Goal: Task Accomplishment & Management: Manage account settings

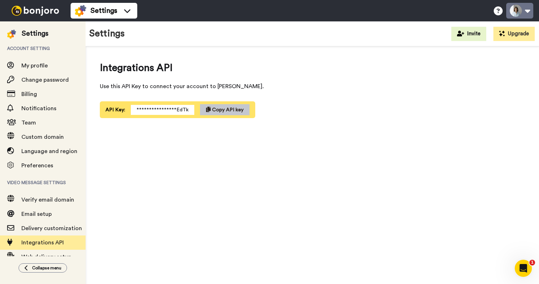
click at [527, 9] on button at bounding box center [519, 11] width 27 height 16
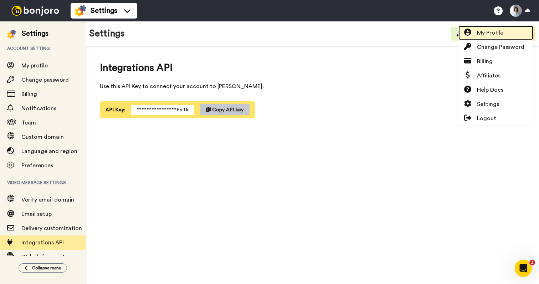
click at [502, 30] on span "My Profile" at bounding box center [490, 33] width 26 height 9
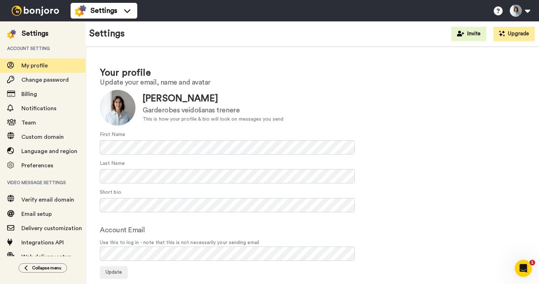
click at [477, 2] on div "Settings Help docs Settings" at bounding box center [305, 10] width 469 height 21
click at [117, 105] on div at bounding box center [118, 108] width 36 height 36
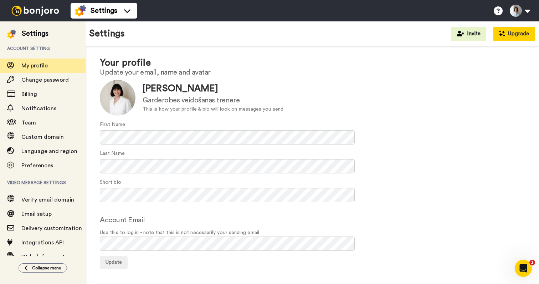
click at [527, 35] on button "Upgrade" at bounding box center [514, 34] width 41 height 14
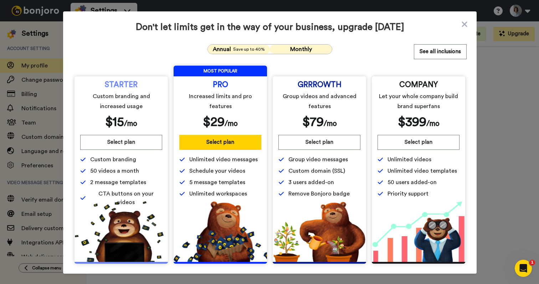
click at [302, 50] on span "Monthly" at bounding box center [301, 49] width 22 height 6
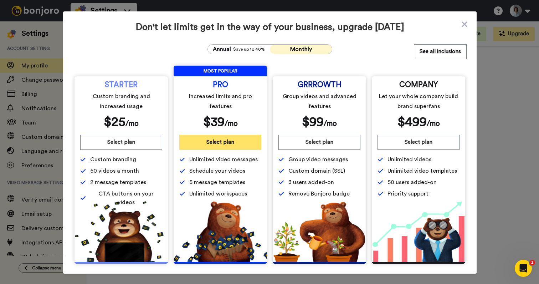
click at [209, 144] on button "Select plan" at bounding box center [220, 142] width 82 height 15
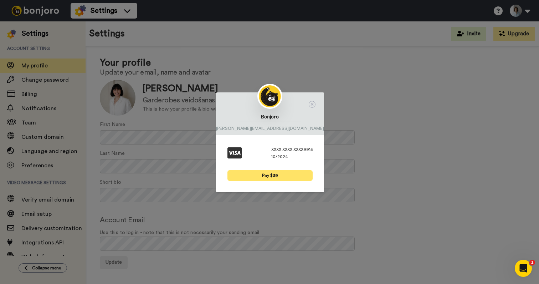
click at [275, 173] on button "Pay $39" at bounding box center [270, 175] width 85 height 11
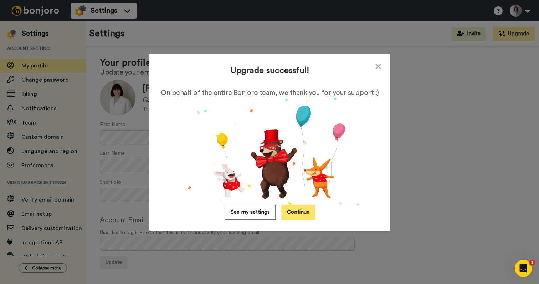
click at [292, 215] on button "Continue" at bounding box center [298, 212] width 34 height 15
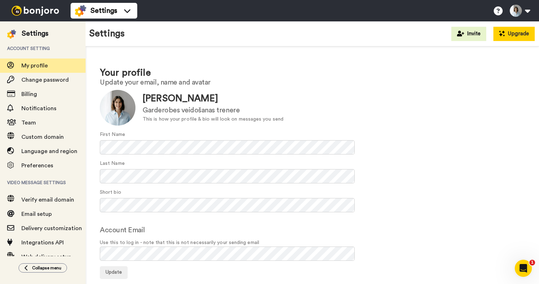
click at [514, 36] on button "Upgrade" at bounding box center [514, 34] width 41 height 14
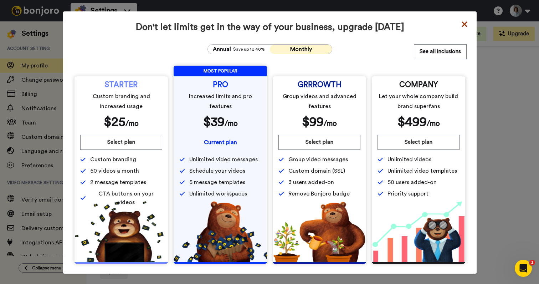
click at [466, 23] on icon at bounding box center [464, 24] width 7 height 9
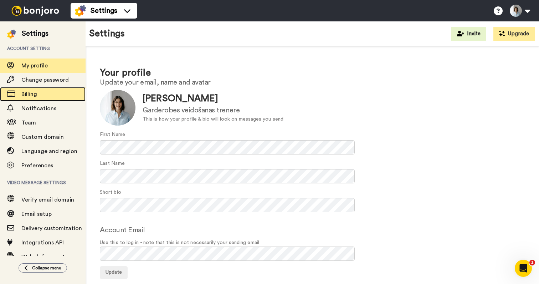
click at [44, 91] on span "Billing" at bounding box center [53, 94] width 64 height 9
click at [33, 95] on span "Billing" at bounding box center [29, 94] width 16 height 6
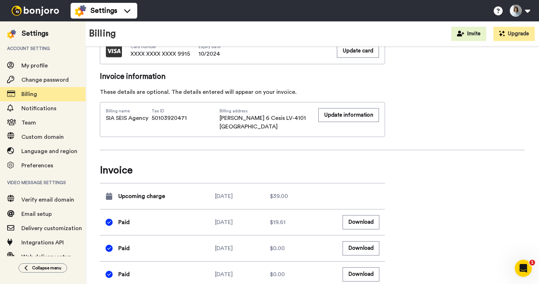
scroll to position [347, 0]
click at [51, 139] on span "Custom domain" at bounding box center [42, 137] width 42 height 6
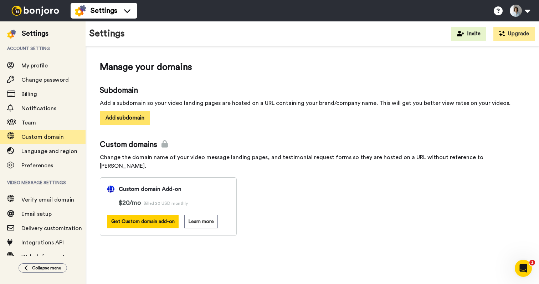
click at [120, 120] on button "Add subdomain" at bounding box center [125, 118] width 50 height 14
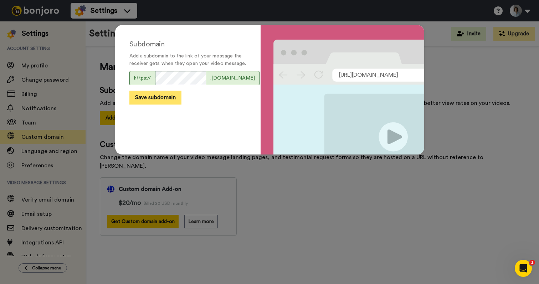
click at [167, 104] on button "Save subdomain" at bounding box center [155, 98] width 52 height 14
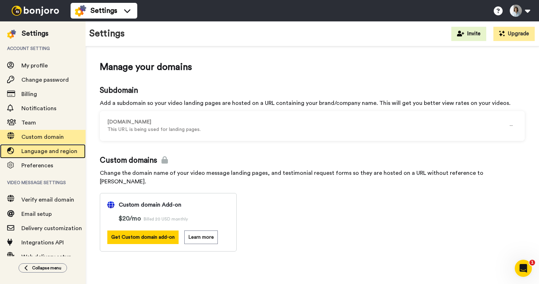
click at [70, 148] on span "Language and region" at bounding box center [49, 151] width 56 height 6
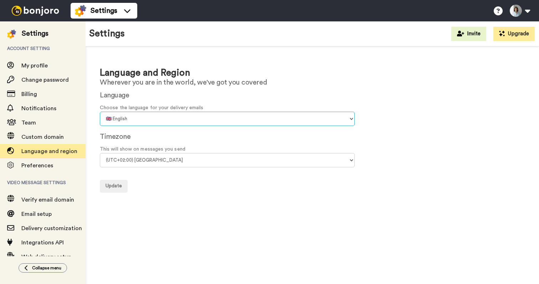
click at [148, 116] on select "🇨🇳 Chinese 🇨🇿 Czech 🇩🇰 Danish 🇳🇱 Dutch 🇬🇧 English 🇫🇮 Finnish 🇫🇷 French 🇩🇪 Germa…" at bounding box center [227, 119] width 255 height 14
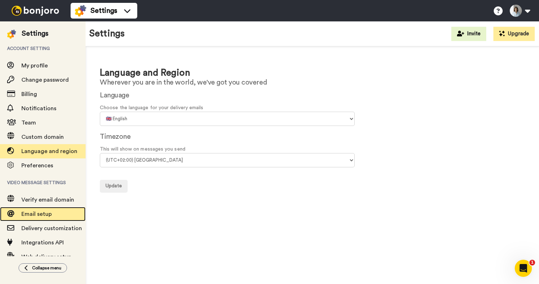
click at [57, 211] on span "Email setup" at bounding box center [53, 214] width 64 height 9
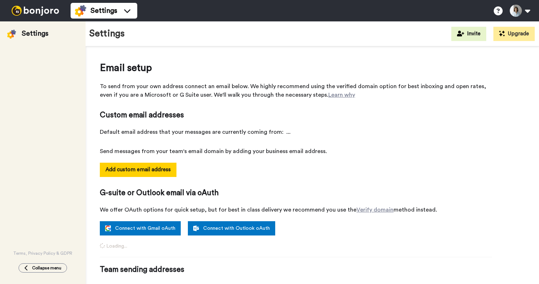
select select "74550"
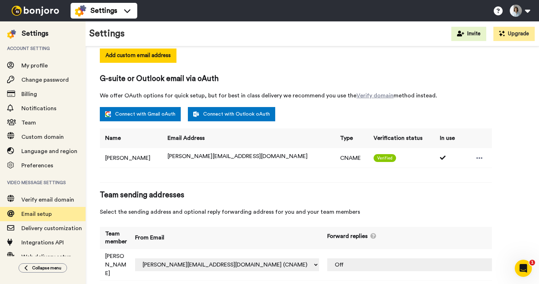
click at [34, 12] on img at bounding box center [35, 11] width 53 height 10
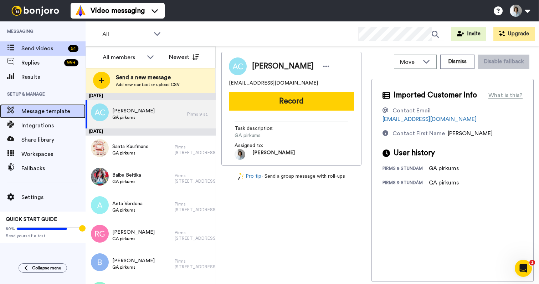
click at [43, 112] on span "Message template" at bounding box center [53, 111] width 64 height 9
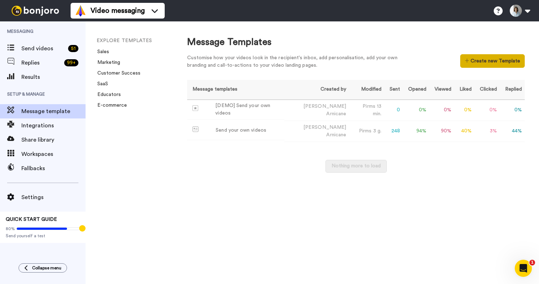
click at [480, 59] on button "Create new Template" at bounding box center [492, 61] width 65 height 14
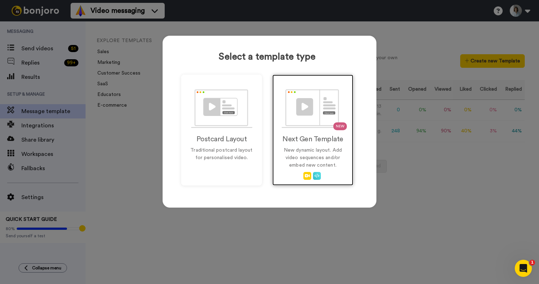
click at [335, 168] on p "New dynamic layout. Add video sequences and/or embed new content." at bounding box center [313, 158] width 66 height 22
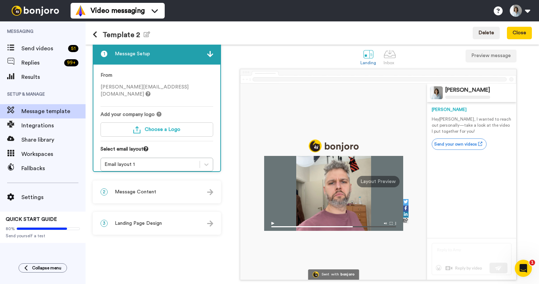
scroll to position [8, 0]
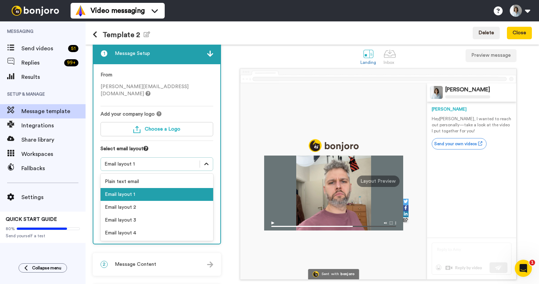
click at [205, 160] on icon at bounding box center [206, 163] width 7 height 7
click at [182, 175] on div "Plain text email" at bounding box center [157, 181] width 113 height 13
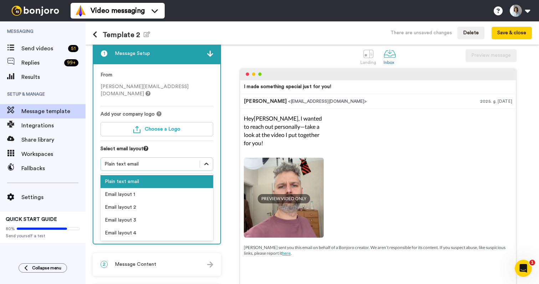
click at [209, 160] on icon at bounding box center [206, 163] width 7 height 7
click at [183, 188] on div "Email layout 1" at bounding box center [157, 194] width 113 height 13
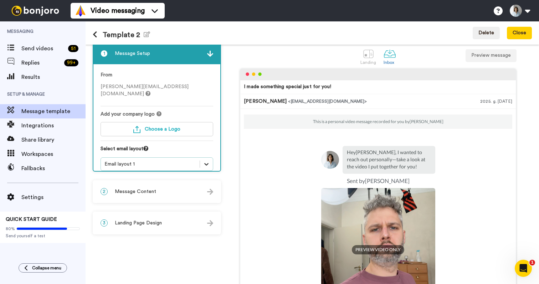
click at [204, 160] on icon at bounding box center [206, 163] width 7 height 7
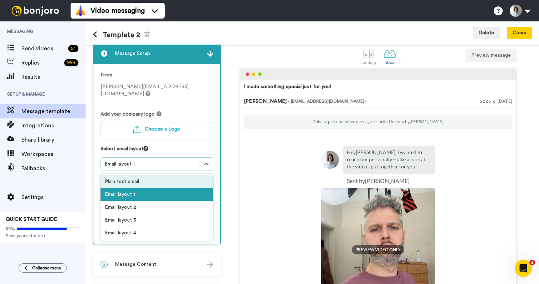
click at [172, 175] on div "Plain text email" at bounding box center [157, 181] width 113 height 13
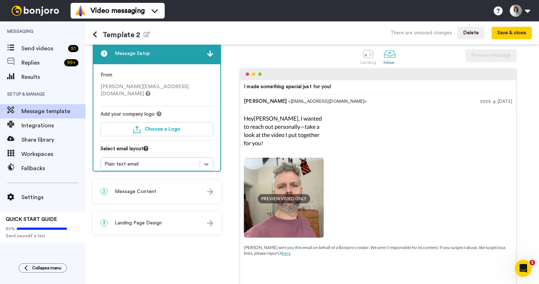
click at [174, 191] on div "2 Message Content" at bounding box center [156, 191] width 127 height 21
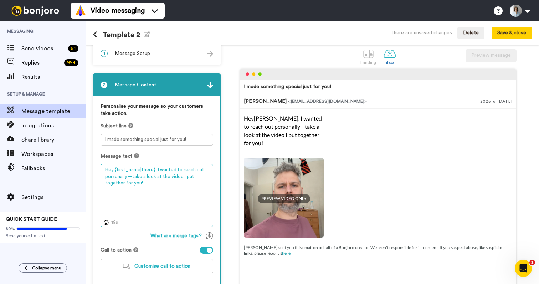
click at [150, 187] on textarea "Hey {first_name|there}, I wanted to reach out personally—take a look at the vid…" at bounding box center [157, 195] width 113 height 63
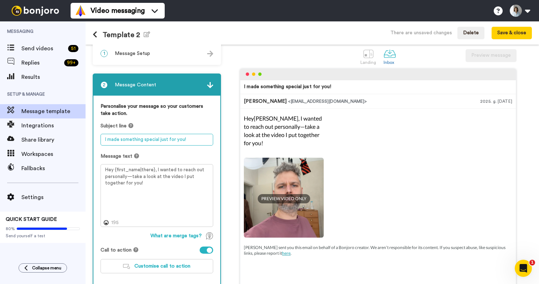
click at [205, 140] on textarea "I made something special just for you!" at bounding box center [157, 140] width 113 height 12
type textarea "Ierakstīju tev īsu video"
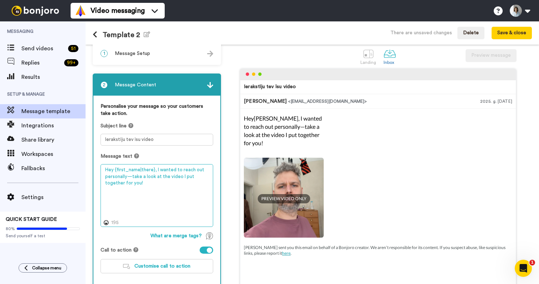
click at [145, 184] on textarea "Hey {first_name|there}, I wanted to reach out personally—take a look at the vid…" at bounding box center [157, 195] width 113 height 63
drag, startPoint x: 106, startPoint y: 176, endPoint x: 92, endPoint y: 165, distance: 17.7
click at [92, 165] on div "1 Message Setup From laura@patiesagarderobe.lv Add your company logo Choose a L…" at bounding box center [313, 164] width 454 height 239
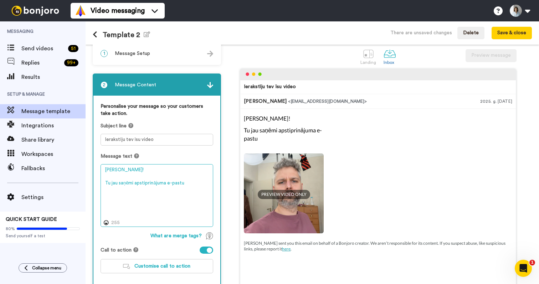
drag, startPoint x: 109, startPoint y: 184, endPoint x: 103, endPoint y: 184, distance: 6.1
click at [103, 184] on textarea "Sveika! Tu jau saņēmi apstiprinājuma e-pastu" at bounding box center [157, 195] width 113 height 63
click at [206, 184] on textarea "Sveika! Es ceru, ka tu jau saņēmi apstiprinājuma e-pastu" at bounding box center [157, 195] width 113 height 63
click at [158, 182] on textarea "Sveika! Es ceru, ka tu jau saņēmi apstiprinājuma e-pastu" at bounding box center [157, 195] width 113 height 63
click at [144, 191] on textarea "Sveika! Es ceru, ka tu jau saņēmi oficiālo apstiprinājuma e-pastu" at bounding box center [157, 195] width 113 height 63
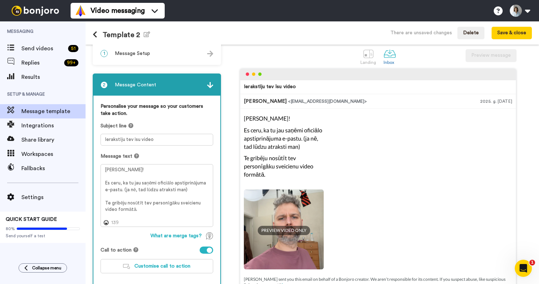
click at [205, 249] on div at bounding box center [207, 249] width 14 height 7
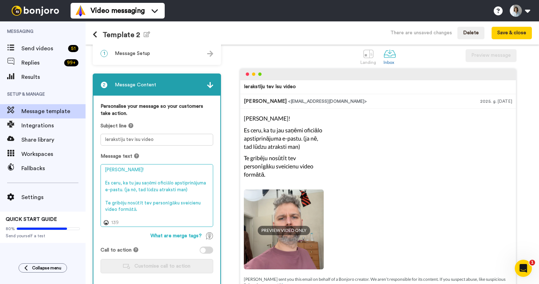
click at [146, 212] on textarea "Sveika! Es ceru, ka tu jau saņēmi oficiālo apstiprinājuma e-pastu. (ja nē, tad …" at bounding box center [157, 195] width 113 height 63
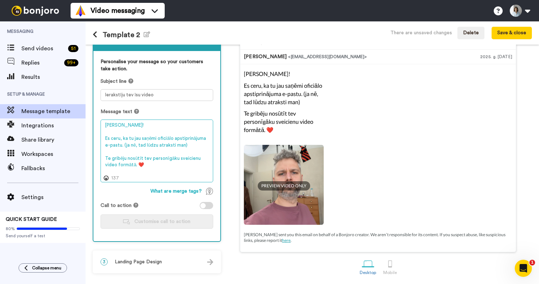
type textarea "Sveika! Es ceru, ka tu jau saņēmi oficiālo apstiprinājuma e-pastu. (ja nē, tad …"
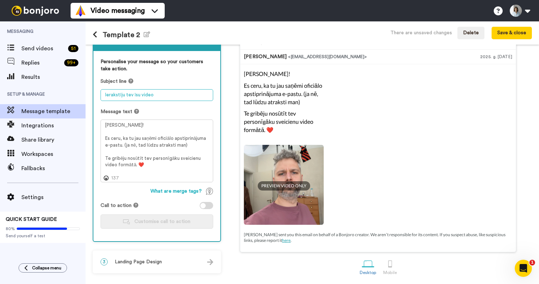
click at [159, 96] on textarea "Ierakstīju tev īsu video" at bounding box center [157, 95] width 113 height 12
type textarea "Ierakstīju tev īsu video ❤️"
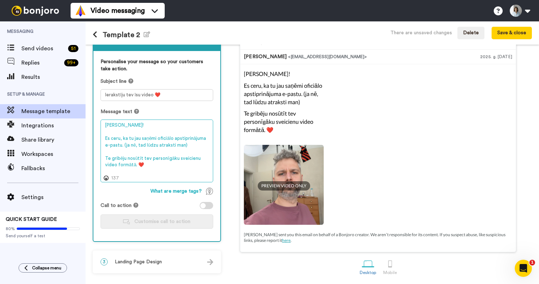
click at [167, 172] on textarea "Sveika! Es ceru, ka tu jau saņēmi oficiālo apstiprinājuma e-pastu. (ja nē, tad …" at bounding box center [157, 150] width 113 height 63
type textarea "[PERSON_NAME]! Es ceru, ka tu jau saņēmi oficiālo apstiprinājuma e-pastu. (ja n…"
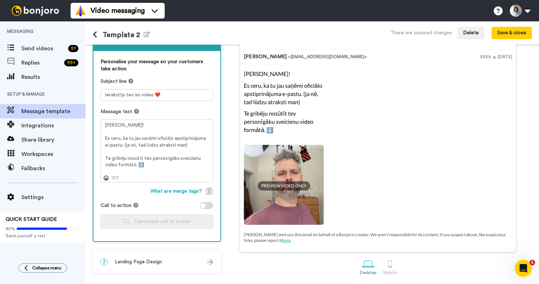
click at [159, 263] on span "Landing Page Design" at bounding box center [138, 261] width 47 height 7
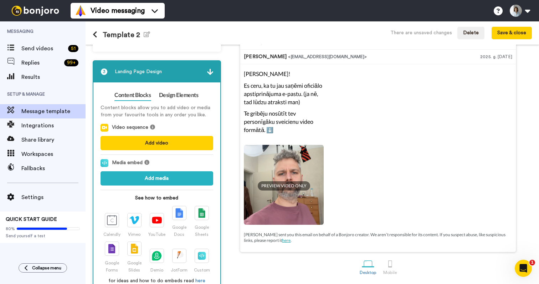
scroll to position [0, 0]
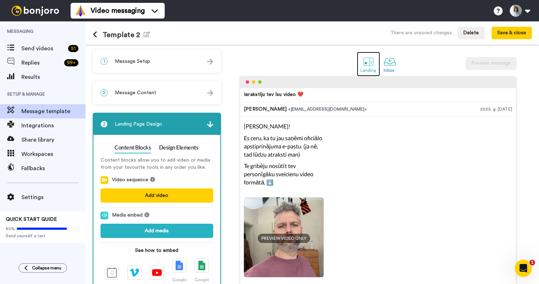
click at [370, 66] on div at bounding box center [368, 61] width 12 height 12
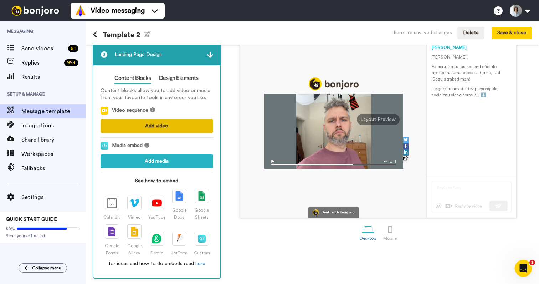
scroll to position [70, 0]
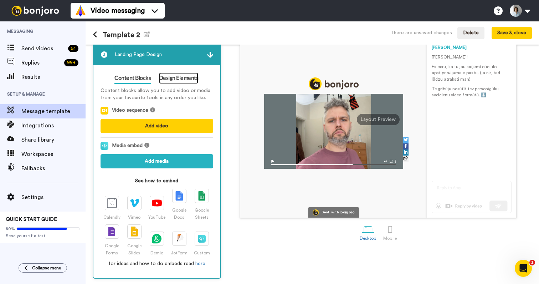
click at [174, 81] on link "Design Elements" at bounding box center [179, 77] width 40 height 11
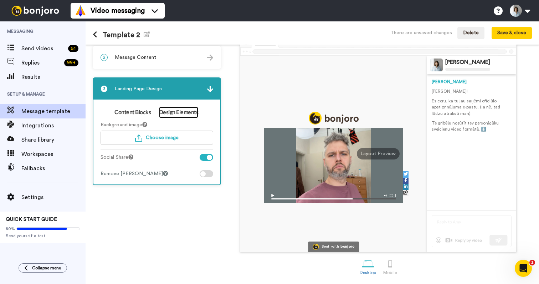
scroll to position [36, 0]
click at [208, 172] on div at bounding box center [207, 173] width 14 height 7
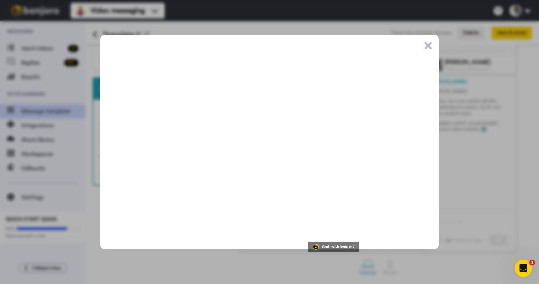
click at [430, 44] on button ".cls-1{stroke-width:0px;}" at bounding box center [428, 45] width 7 height 7
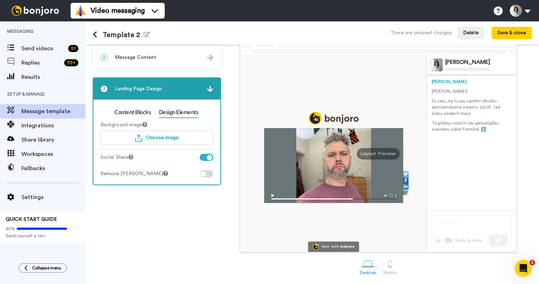
click at [204, 157] on div at bounding box center [207, 157] width 14 height 7
click at [131, 109] on link "Content Blocks" at bounding box center [132, 112] width 36 height 11
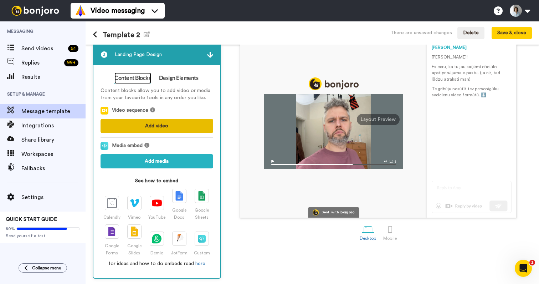
scroll to position [70, 0]
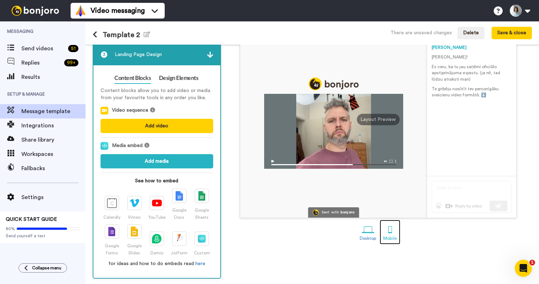
click at [393, 229] on div at bounding box center [390, 229] width 12 height 12
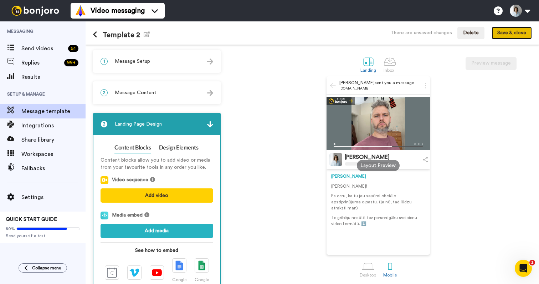
click at [506, 35] on button "Save & close" at bounding box center [512, 33] width 40 height 13
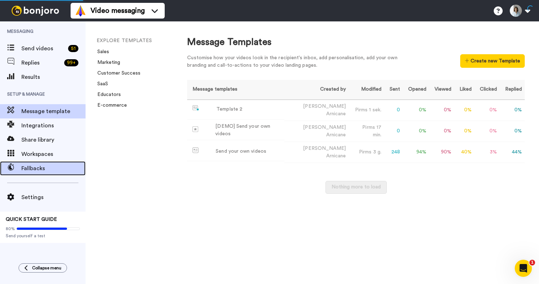
click at [45, 161] on div "Fallbacks" at bounding box center [43, 168] width 86 height 14
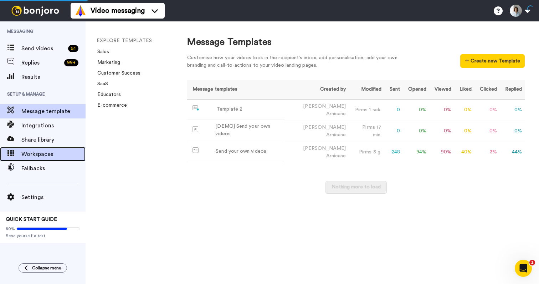
click at [45, 158] on span "Workspaces" at bounding box center [53, 154] width 64 height 9
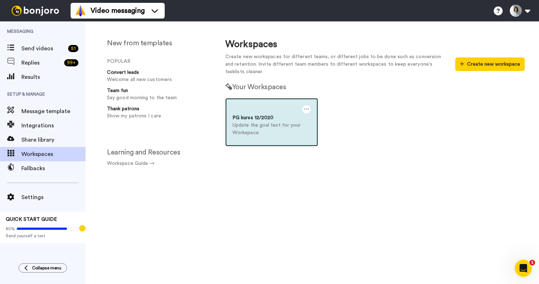
click at [255, 126] on p "Update the goal text for your Workspace" at bounding box center [272, 129] width 78 height 15
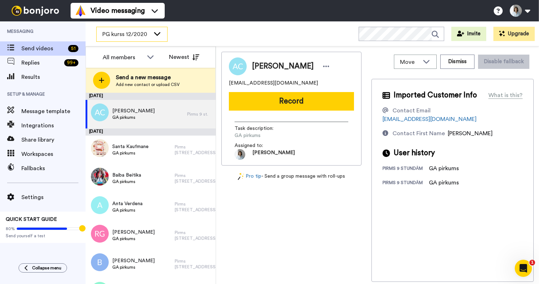
click at [157, 34] on icon at bounding box center [157, 34] width 6 height 4
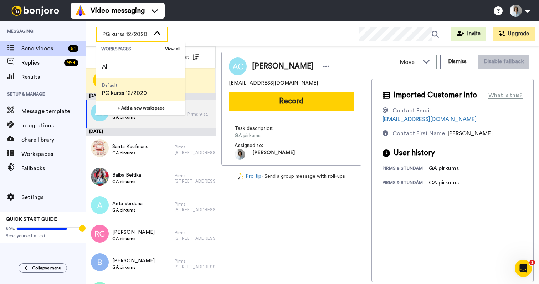
click at [157, 34] on icon at bounding box center [157, 33] width 9 height 7
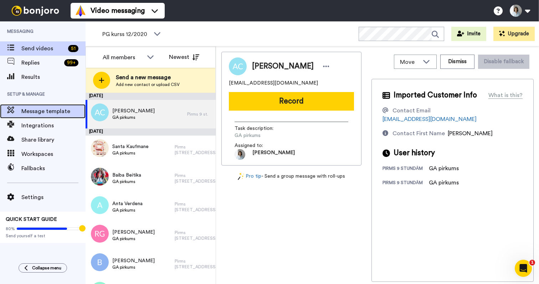
click at [62, 110] on span "Message template" at bounding box center [53, 111] width 64 height 9
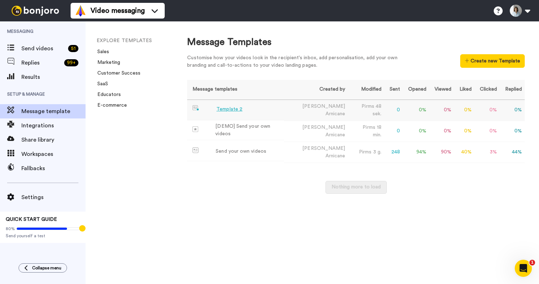
click at [228, 109] on div "Template 2" at bounding box center [229, 109] width 26 height 7
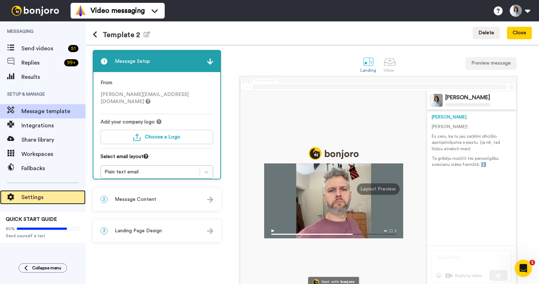
click at [40, 192] on div "Settings" at bounding box center [43, 197] width 86 height 14
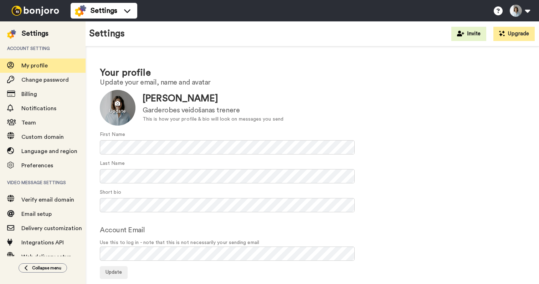
click at [112, 102] on div at bounding box center [118, 108] width 36 height 36
click at [117, 106] on div at bounding box center [118, 108] width 36 height 36
click at [279, 102] on div "[PERSON_NAME]" at bounding box center [213, 98] width 141 height 13
click at [143, 195] on div "Short bio" at bounding box center [312, 201] width 425 height 24
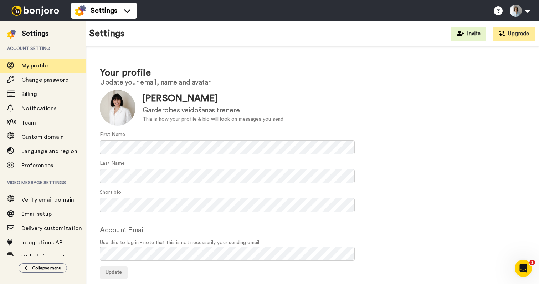
scroll to position [10, 0]
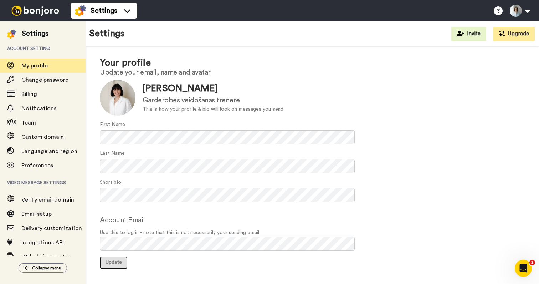
click at [118, 261] on span "Update" at bounding box center [114, 262] width 16 height 5
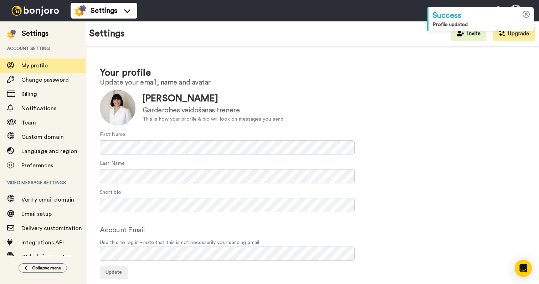
click at [524, 14] on icon at bounding box center [526, 14] width 7 height 7
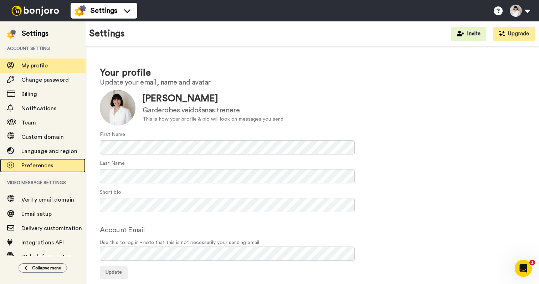
click at [41, 166] on span "Preferences" at bounding box center [37, 166] width 32 height 6
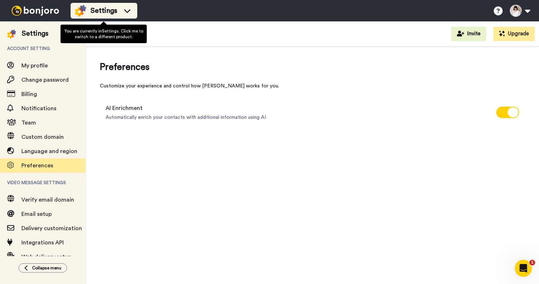
click at [85, 13] on img at bounding box center [80, 10] width 11 height 11
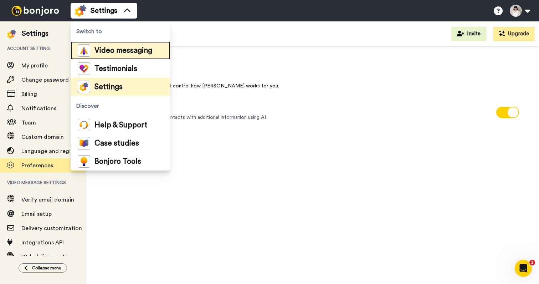
click at [108, 53] on span "Video messaging" at bounding box center [124, 50] width 58 height 7
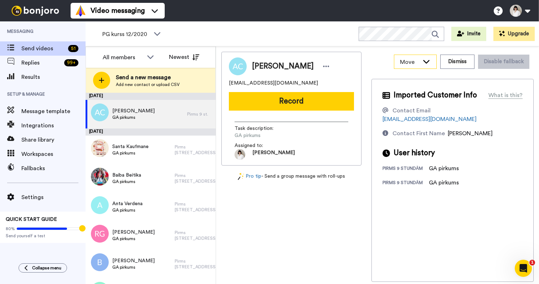
click at [419, 59] on span "Move" at bounding box center [409, 62] width 19 height 9
click at [368, 65] on div "[PERSON_NAME] [EMAIL_ADDRESS][DOMAIN_NAME] Record Task description : GA pirkums…" at bounding box center [377, 167] width 312 height 230
click at [40, 114] on span "Message template" at bounding box center [53, 111] width 64 height 9
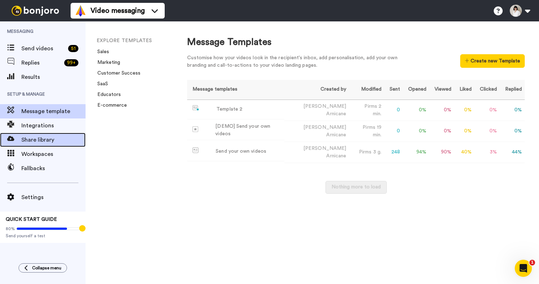
click at [42, 141] on span "Share library" at bounding box center [53, 140] width 64 height 9
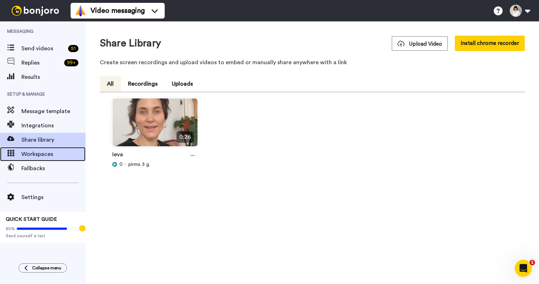
drag, startPoint x: 0, startPoint y: 0, endPoint x: 45, endPoint y: 156, distance: 162.3
click at [45, 156] on span "Workspaces" at bounding box center [53, 154] width 64 height 9
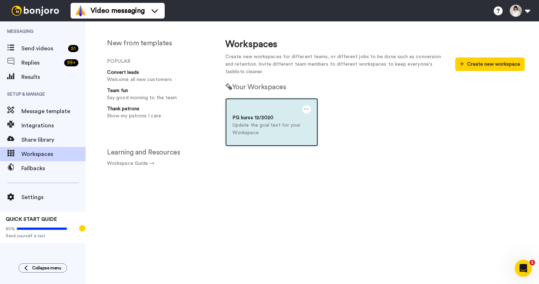
click at [307, 108] on icon at bounding box center [306, 109] width 5 height 8
click at [292, 111] on div "Settings" at bounding box center [275, 113] width 63 height 14
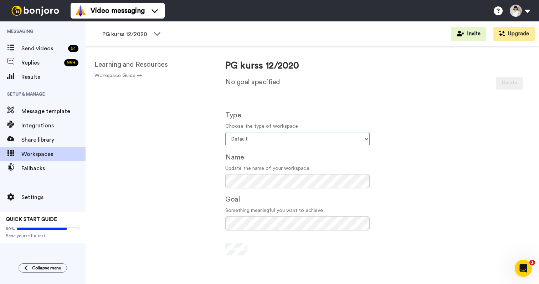
click at [260, 137] on select "Select your workspace type Default Onboarding Activation Retention Team updates…" at bounding box center [297, 139] width 144 height 14
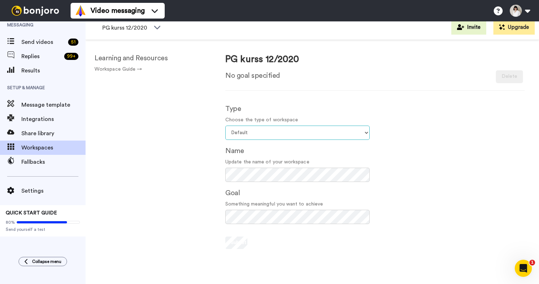
scroll to position [7, 0]
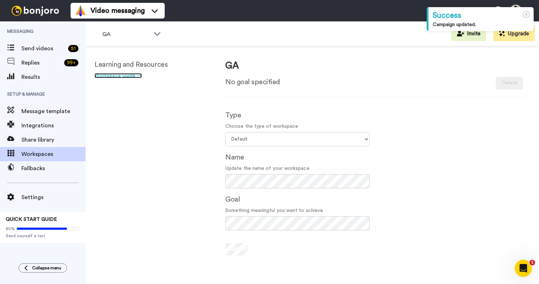
click at [127, 76] on link "Workspace Guide →" at bounding box center [118, 75] width 47 height 5
click at [45, 128] on span "Integrations" at bounding box center [53, 125] width 64 height 9
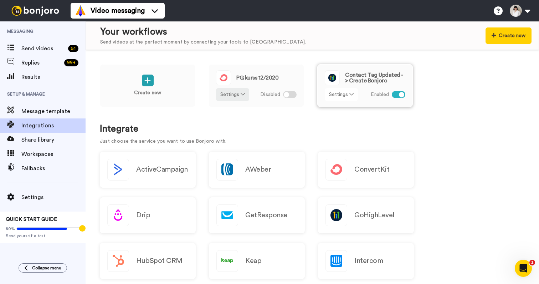
click at [344, 96] on button "Settings" at bounding box center [341, 94] width 33 height 13
click at [331, 111] on link "Edit" at bounding box center [342, 109] width 32 height 13
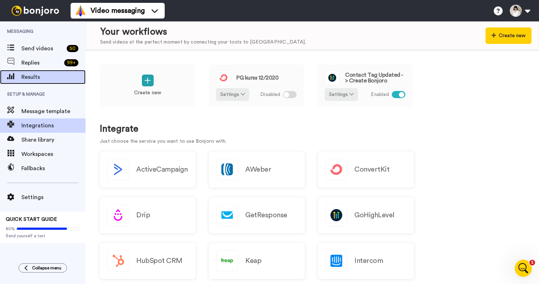
click at [50, 78] on span "Results" at bounding box center [53, 77] width 64 height 9
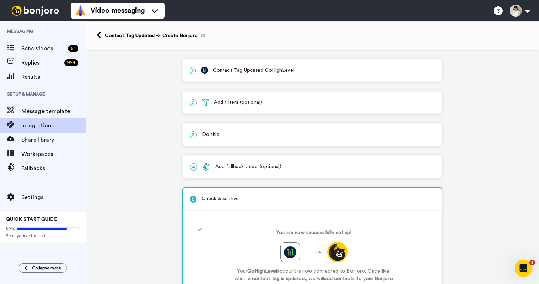
click at [252, 136] on p "3 Do this" at bounding box center [312, 134] width 245 height 7
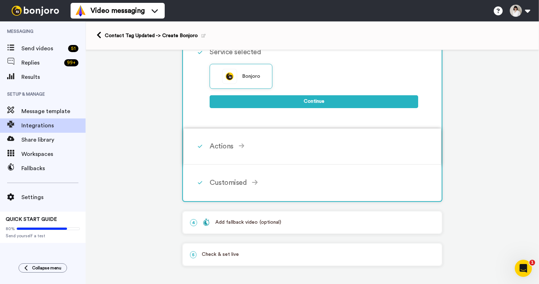
click at [239, 150] on div "Actions" at bounding box center [314, 146] width 209 height 11
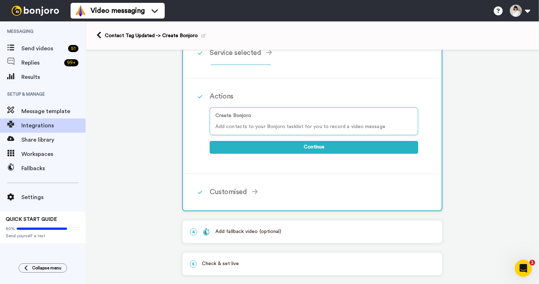
scroll to position [114, 0]
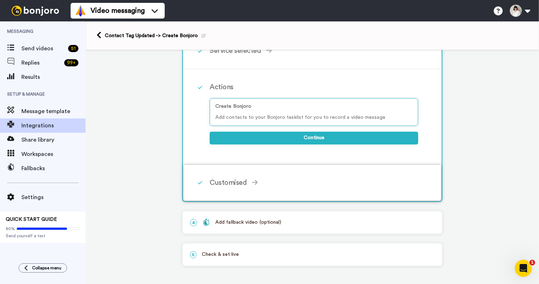
click at [240, 179] on div "Customised" at bounding box center [314, 182] width 209 height 11
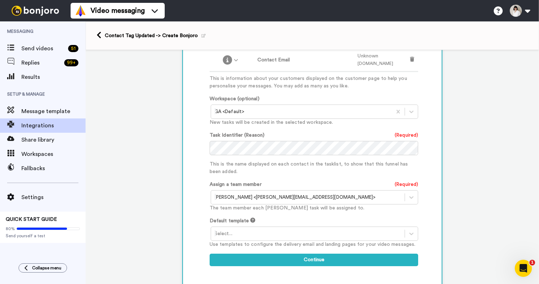
scroll to position [301, 0]
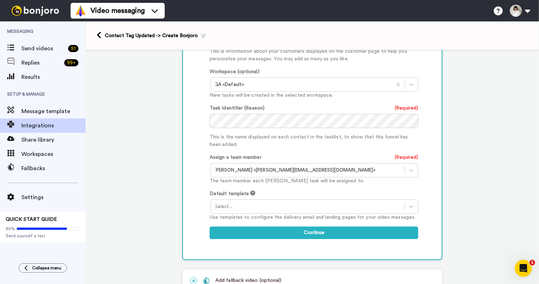
click at [325, 209] on div at bounding box center [308, 206] width 187 height 9
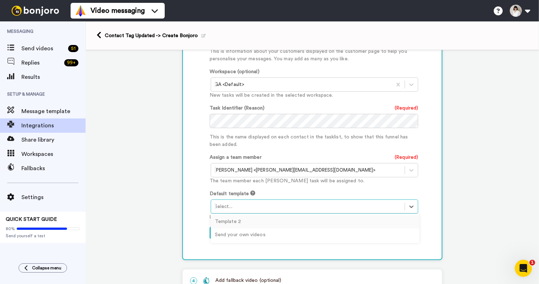
click at [313, 223] on div "Template 2" at bounding box center [315, 221] width 209 height 13
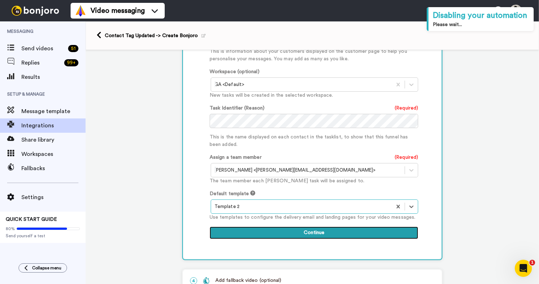
click at [319, 236] on button "Continue" at bounding box center [314, 232] width 209 height 13
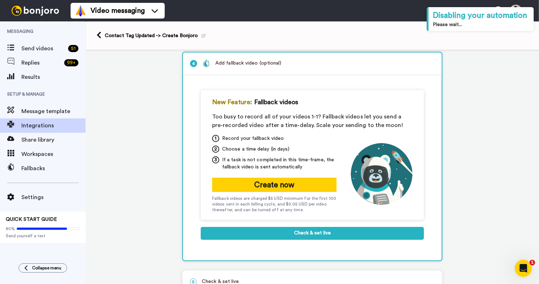
scroll to position [100, 0]
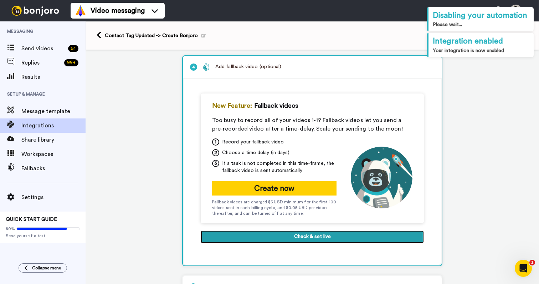
click at [320, 238] on button "Check & set live" at bounding box center [312, 236] width 223 height 13
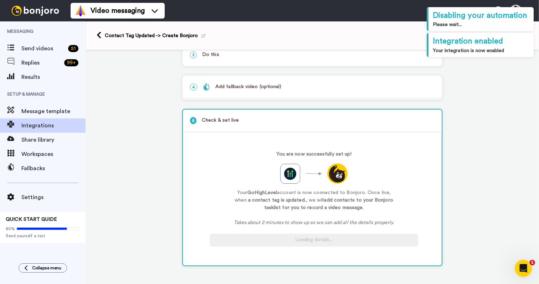
scroll to position [82, 0]
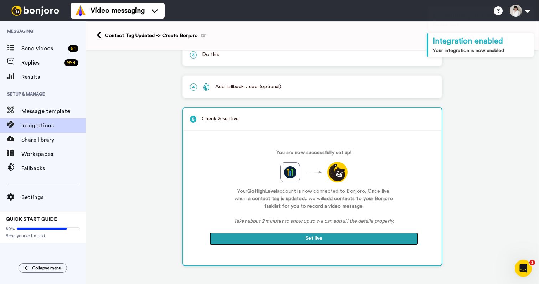
click at [330, 242] on button "Set live" at bounding box center [314, 238] width 209 height 13
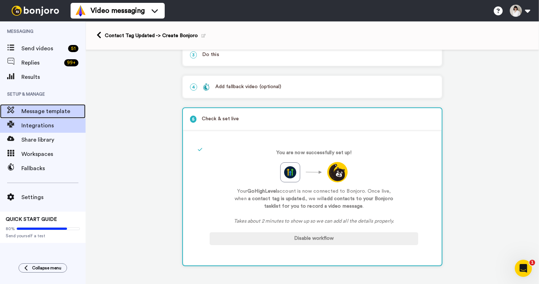
click at [49, 110] on span "Message template" at bounding box center [53, 111] width 64 height 9
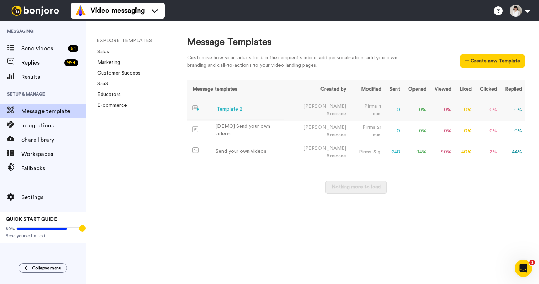
click at [229, 108] on div "Template 2" at bounding box center [229, 109] width 26 height 7
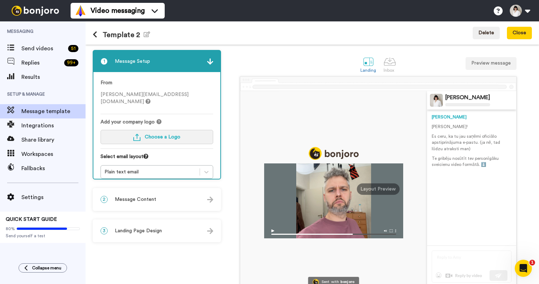
click at [169, 134] on span "Choose a Logo" at bounding box center [163, 136] width 36 height 5
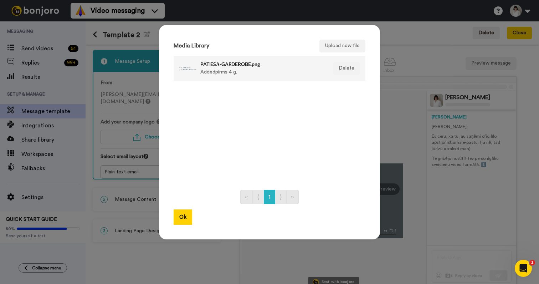
click at [188, 68] on div at bounding box center [188, 69] width 18 height 18
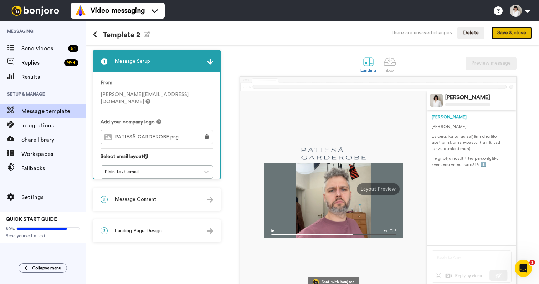
click at [508, 31] on button "Save & close" at bounding box center [512, 33] width 40 height 13
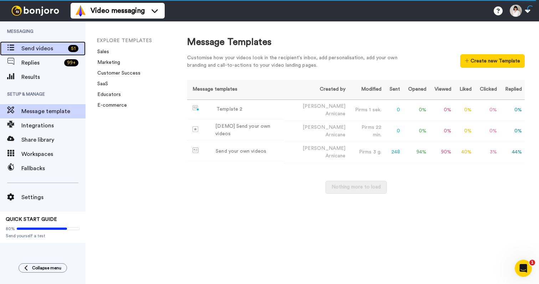
click at [39, 53] on div "Send videos 51" at bounding box center [43, 48] width 86 height 14
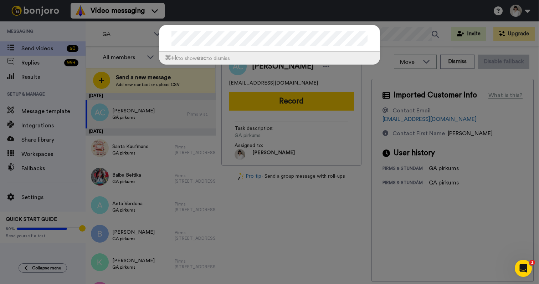
click at [330, 218] on div "⌘ +k to show esc to dismiss" at bounding box center [269, 142] width 539 height 284
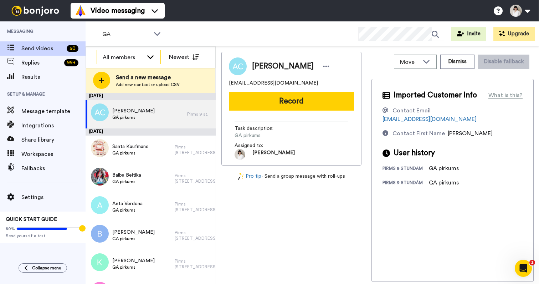
click at [148, 56] on icon at bounding box center [150, 56] width 9 height 7
click at [138, 73] on li "All members" at bounding box center [129, 72] width 64 height 11
click at [153, 30] on div "GA" at bounding box center [132, 34] width 71 height 14
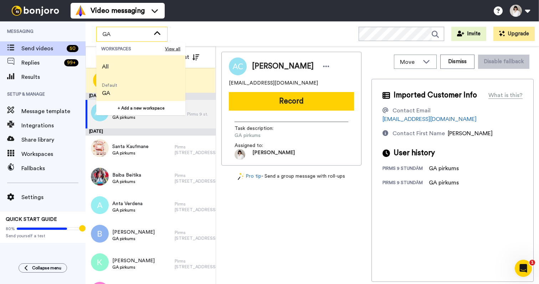
click at [129, 69] on li "All" at bounding box center [140, 66] width 89 height 23
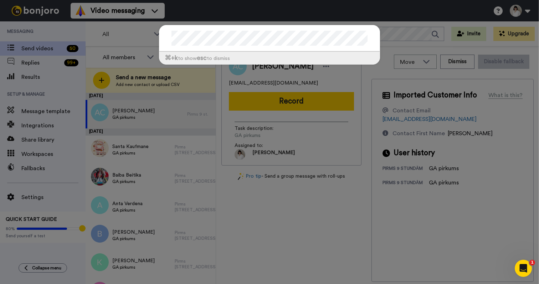
click at [41, 60] on div "⌘ +k to show esc to dismiss" at bounding box center [269, 142] width 539 height 284
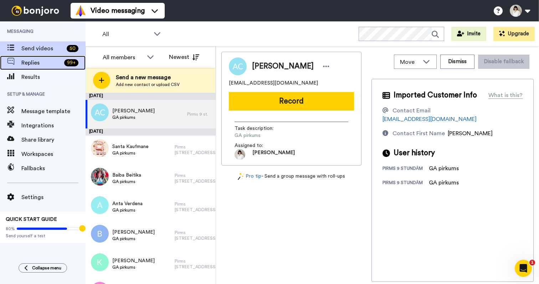
click at [34, 65] on span "Replies" at bounding box center [41, 62] width 40 height 9
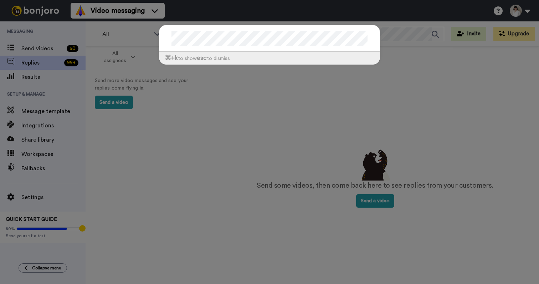
click at [383, 87] on div "⌘ +k to show esc to dismiss" at bounding box center [269, 142] width 539 height 284
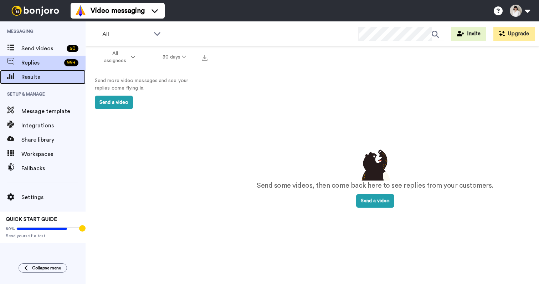
click at [38, 80] on span "Results" at bounding box center [53, 77] width 64 height 9
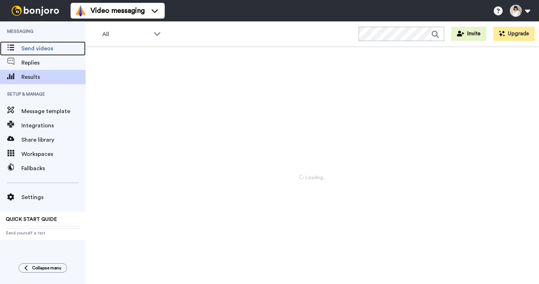
click at [40, 46] on span "Send videos" at bounding box center [53, 48] width 64 height 9
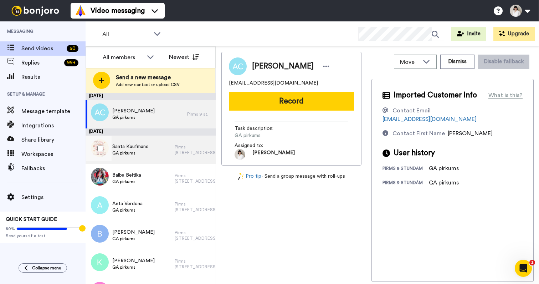
click at [190, 144] on div "Santa Kaufmane GA pirkums Pirms 13 st." at bounding box center [151, 150] width 130 height 29
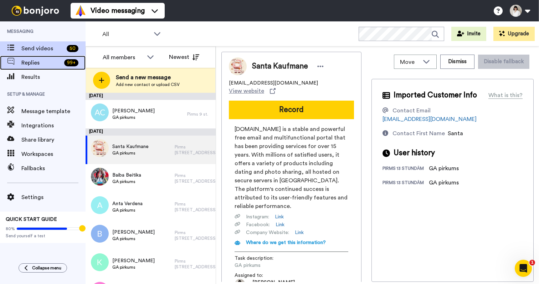
click at [51, 62] on span "Replies" at bounding box center [41, 62] width 40 height 9
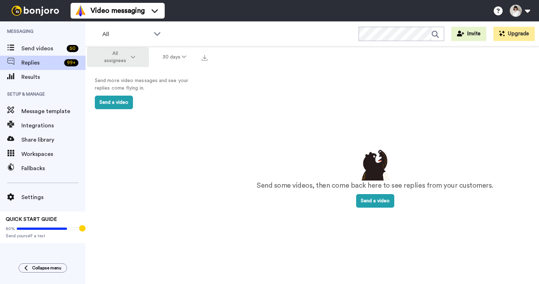
click at [137, 55] on button "All assignees" at bounding box center [118, 57] width 62 height 20
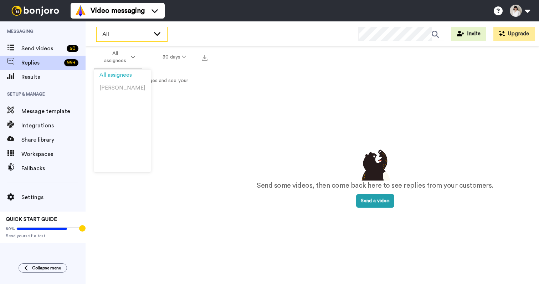
click at [152, 37] on div "All" at bounding box center [132, 34] width 71 height 14
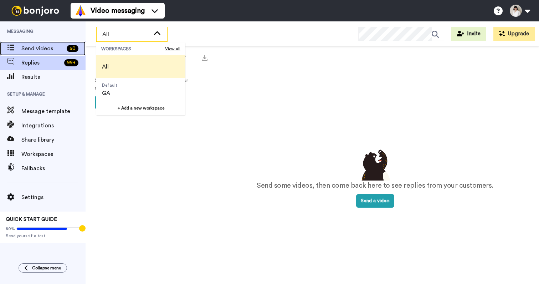
click at [56, 50] on span "Send videos" at bounding box center [42, 48] width 42 height 9
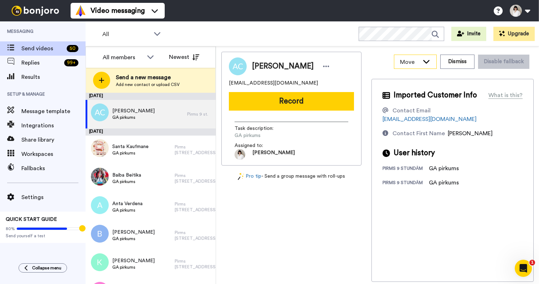
click at [424, 59] on icon at bounding box center [426, 61] width 9 height 7
click at [369, 64] on div "Anna Cuprova sunnypenguin333@gmail.com Record Task description : GA pirkums Ass…" at bounding box center [377, 167] width 312 height 230
click at [159, 32] on icon at bounding box center [157, 33] width 9 height 7
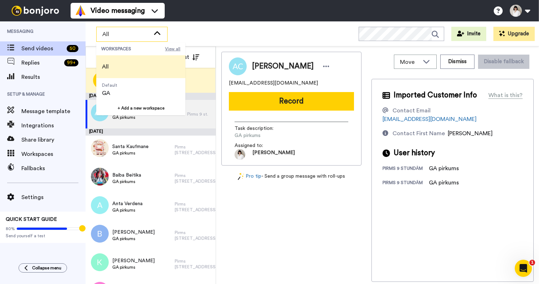
click at [172, 47] on span "View all" at bounding box center [172, 49] width 15 height 6
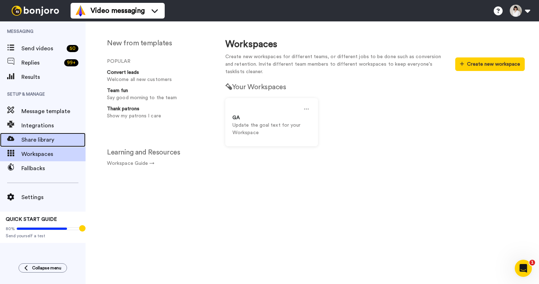
click at [57, 137] on span "Share library" at bounding box center [53, 140] width 64 height 9
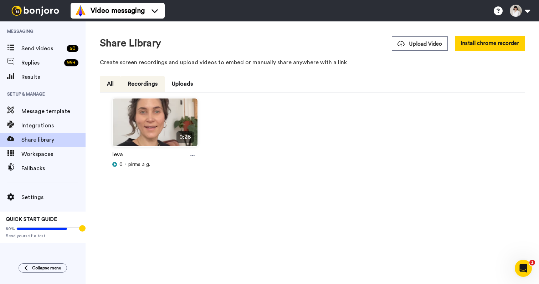
click at [145, 86] on button "Recordings" at bounding box center [143, 84] width 44 height 16
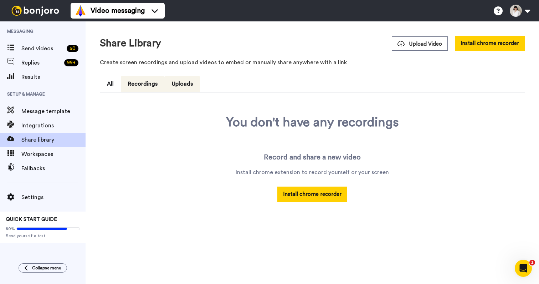
click at [177, 82] on button "Uploads" at bounding box center [182, 84] width 35 height 16
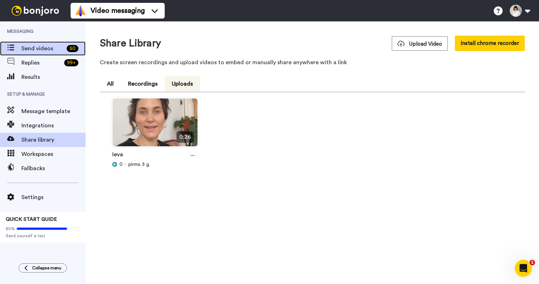
click at [42, 52] on span "Send videos" at bounding box center [42, 48] width 42 height 9
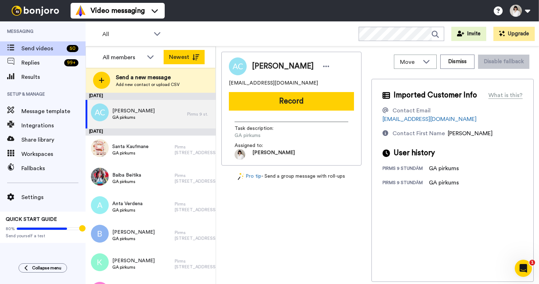
click at [188, 54] on button "Newest" at bounding box center [184, 57] width 41 height 14
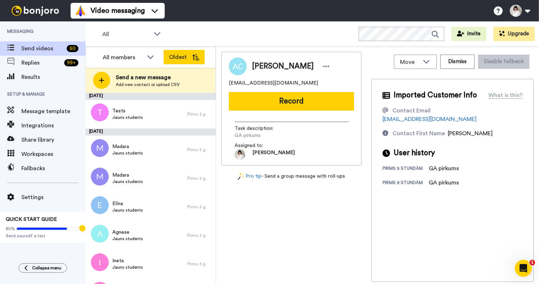
click at [194, 56] on icon at bounding box center [195, 57] width 7 height 6
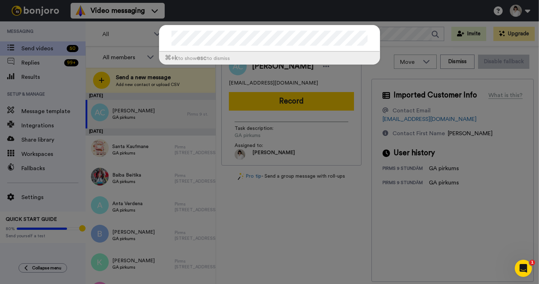
click at [118, 56] on div "⌘ +k to show esc to dismiss" at bounding box center [269, 142] width 539 height 284
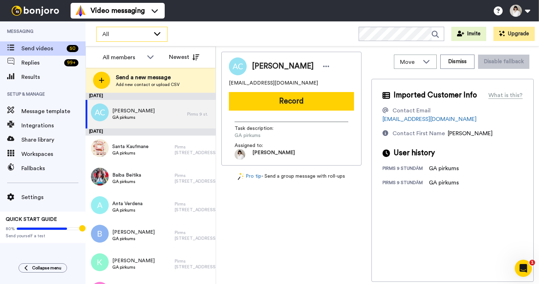
click at [155, 34] on icon at bounding box center [157, 33] width 9 height 7
click at [185, 26] on div "All WORKSPACES View all All Default GA + Add a new workspace Invite Upgrade" at bounding box center [313, 33] width 454 height 25
click at [499, 12] on icon at bounding box center [498, 10] width 9 height 9
click at [524, 12] on button at bounding box center [519, 11] width 27 height 16
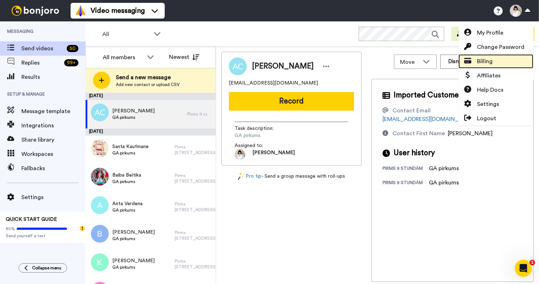
click at [492, 64] on span "Billing" at bounding box center [485, 61] width 16 height 9
click at [490, 62] on span "Billing" at bounding box center [485, 61] width 16 height 9
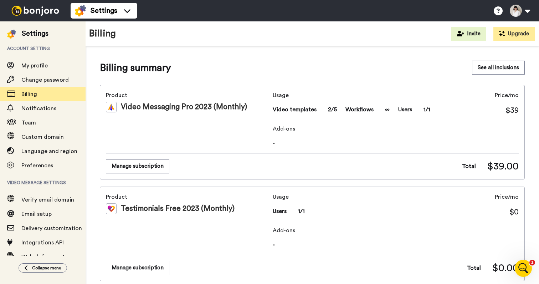
click at [33, 12] on img at bounding box center [35, 11] width 53 height 10
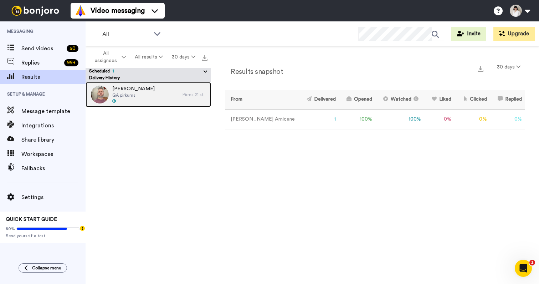
click at [132, 96] on span "GA pirkums" at bounding box center [133, 95] width 42 height 6
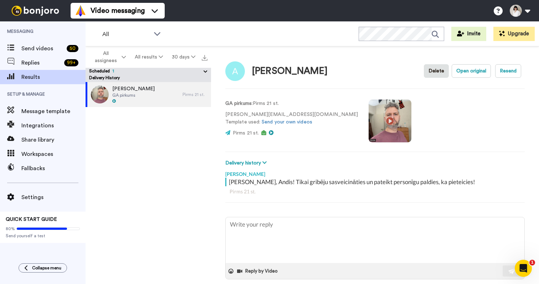
click at [369, 119] on video at bounding box center [390, 120] width 43 height 43
click at [123, 72] on button "Scheduled 1" at bounding box center [150, 72] width 122 height 8
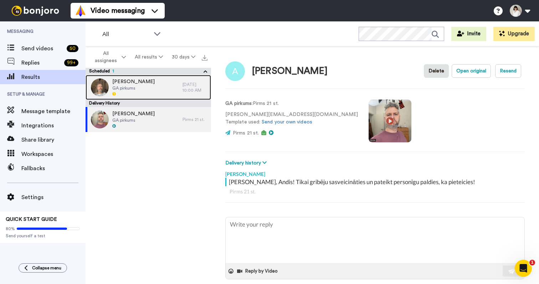
click at [101, 88] on img at bounding box center [100, 87] width 18 height 18
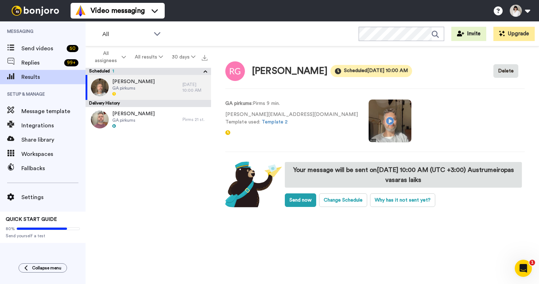
click at [369, 121] on video at bounding box center [390, 120] width 43 height 43
click at [302, 203] on button "Send now" at bounding box center [300, 200] width 31 height 14
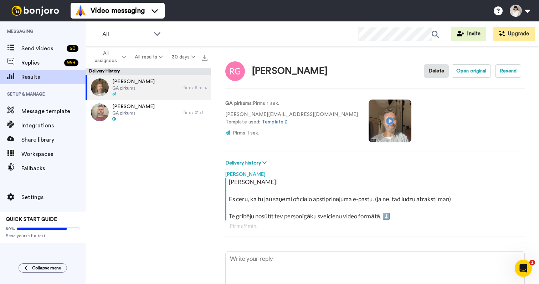
type textarea "x"
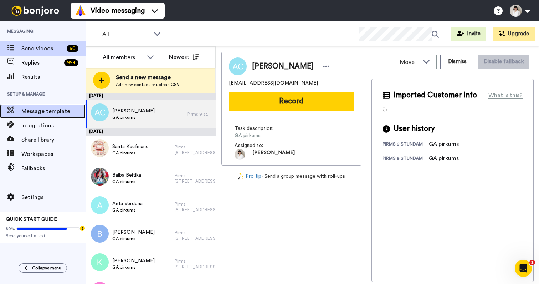
click at [49, 115] on span "Message template" at bounding box center [53, 111] width 64 height 9
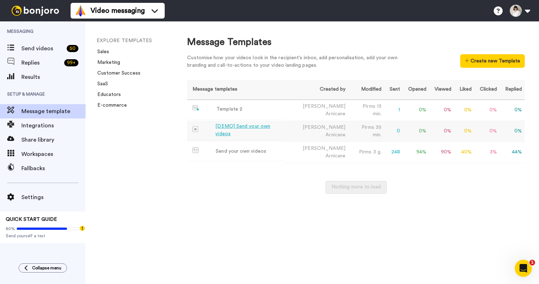
click at [256, 131] on div "[DEMO] Send your own videos" at bounding box center [248, 130] width 66 height 15
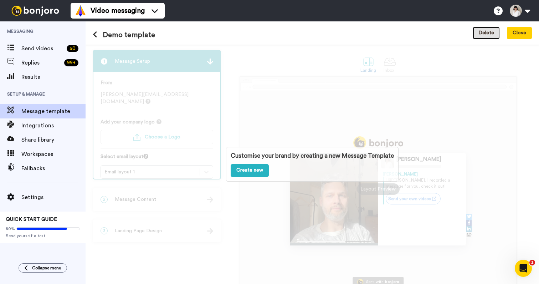
click at [494, 34] on button "Delete" at bounding box center [486, 33] width 27 height 13
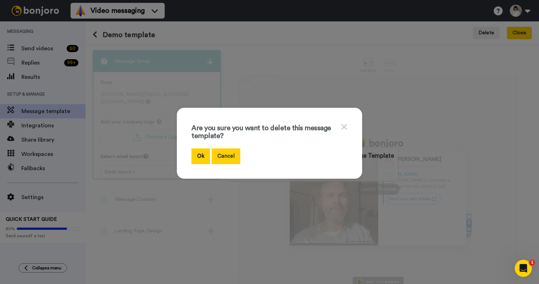
click at [233, 154] on button "Cancel" at bounding box center [226, 155] width 29 height 15
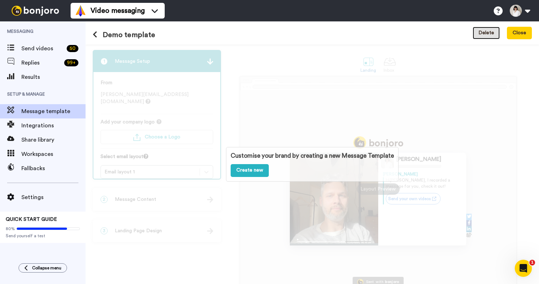
click at [489, 35] on button "Delete" at bounding box center [486, 33] width 27 height 13
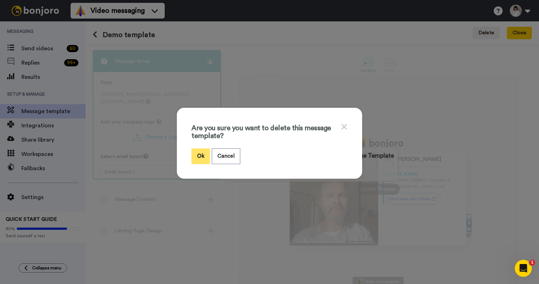
click at [203, 160] on button "Ok" at bounding box center [201, 155] width 19 height 15
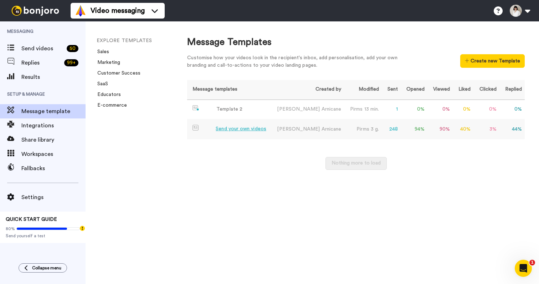
click at [255, 128] on div "Send your own videos" at bounding box center [241, 128] width 51 height 7
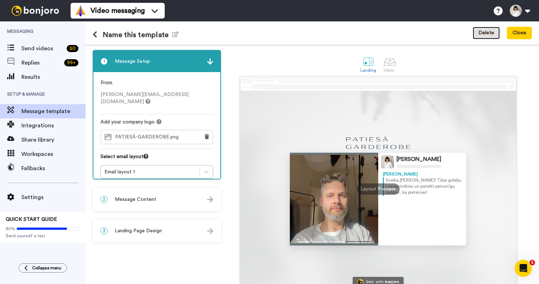
click at [486, 35] on button "Delete" at bounding box center [486, 33] width 27 height 13
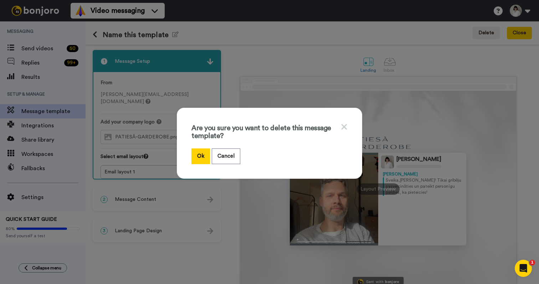
drag, startPoint x: 198, startPoint y: 158, endPoint x: 235, endPoint y: 93, distance: 74.8
click at [235, 93] on div "Are you sure you want to delete this message template? Ok Cancel" at bounding box center [269, 142] width 539 height 284
click at [224, 155] on button "Cancel" at bounding box center [226, 155] width 29 height 15
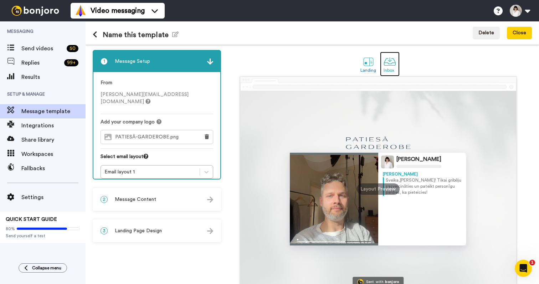
click at [388, 68] on div "Inbox" at bounding box center [390, 70] width 12 height 5
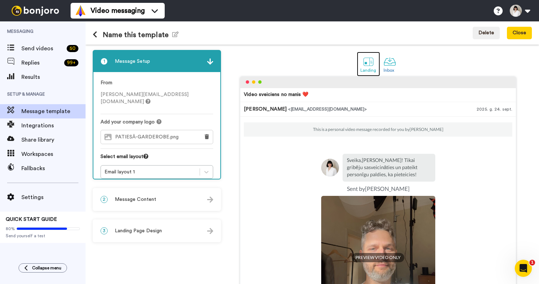
click at [369, 65] on div at bounding box center [368, 61] width 12 height 12
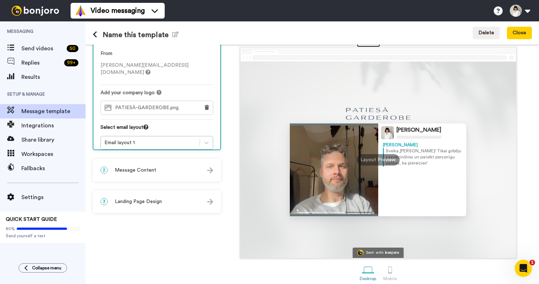
scroll to position [36, 0]
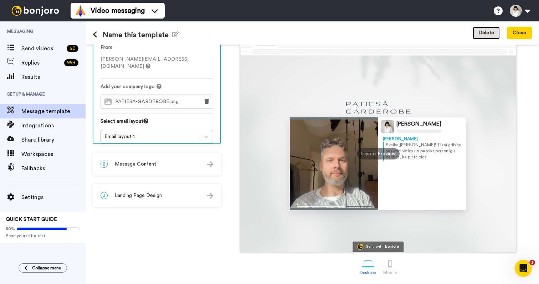
click at [488, 35] on button "Delete" at bounding box center [486, 33] width 27 height 13
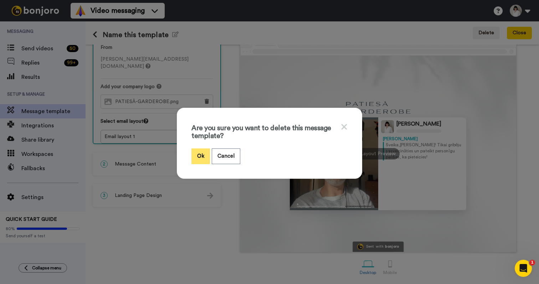
click at [201, 160] on button "Ok" at bounding box center [201, 155] width 19 height 15
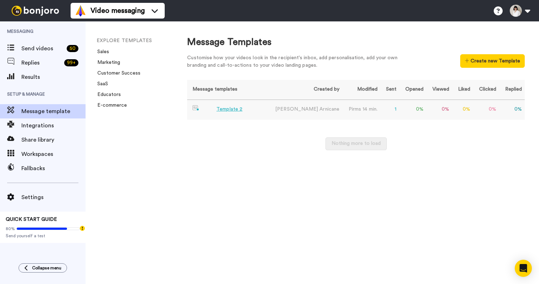
click at [229, 109] on div "Template 2" at bounding box center [229, 109] width 26 height 7
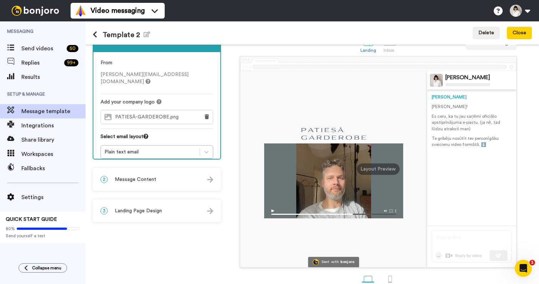
scroll to position [36, 0]
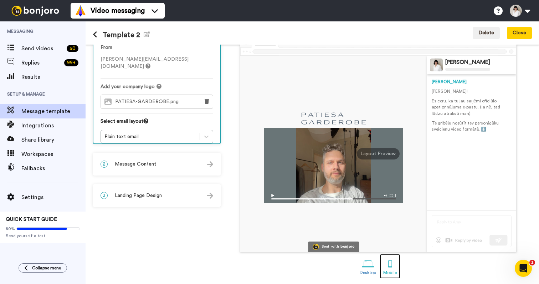
click at [394, 265] on div at bounding box center [390, 263] width 12 height 12
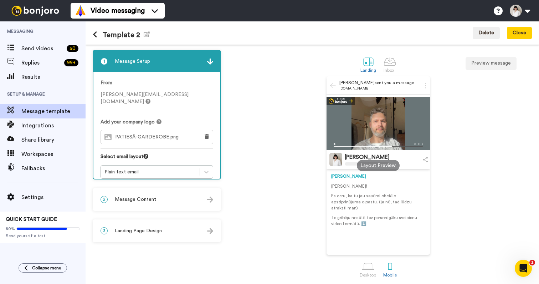
click at [32, 12] on img at bounding box center [35, 11] width 53 height 10
